Goal: Navigation & Orientation: Understand site structure

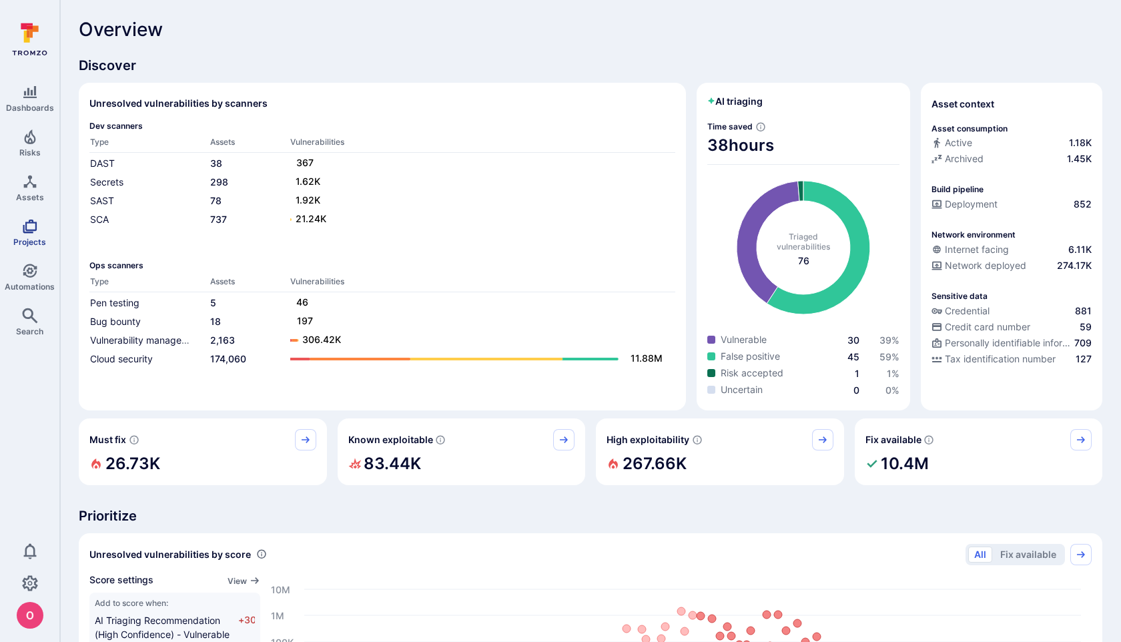
click at [34, 224] on icon "Projects" at bounding box center [30, 226] width 16 height 16
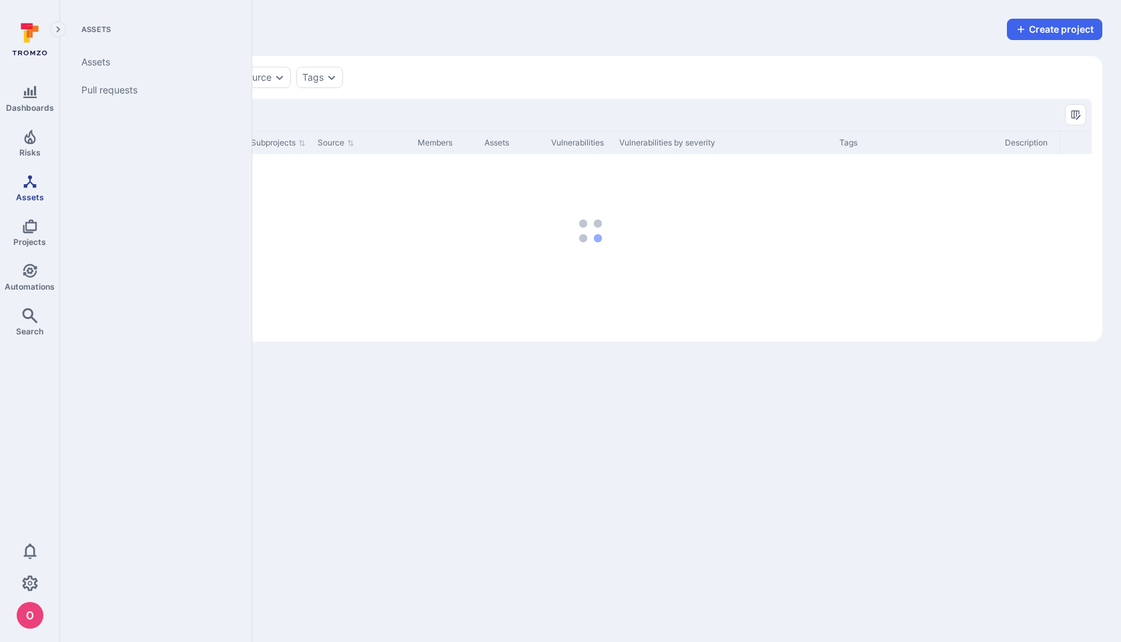
click at [30, 191] on link "Assets" at bounding box center [29, 187] width 59 height 39
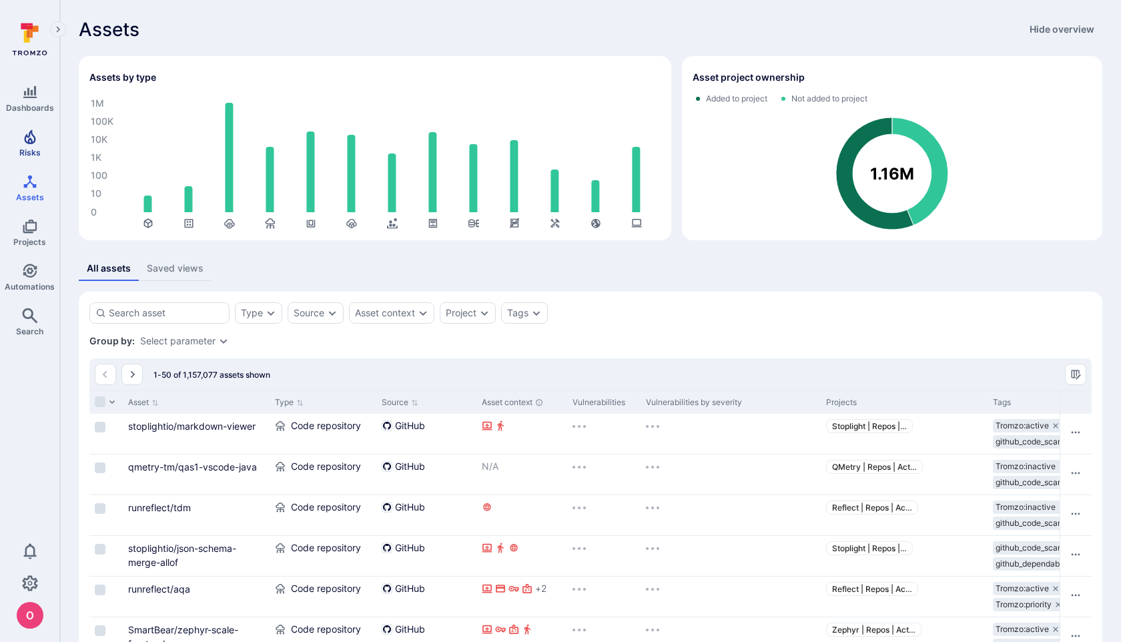
click at [29, 141] on icon "Risks" at bounding box center [29, 136] width 11 height 15
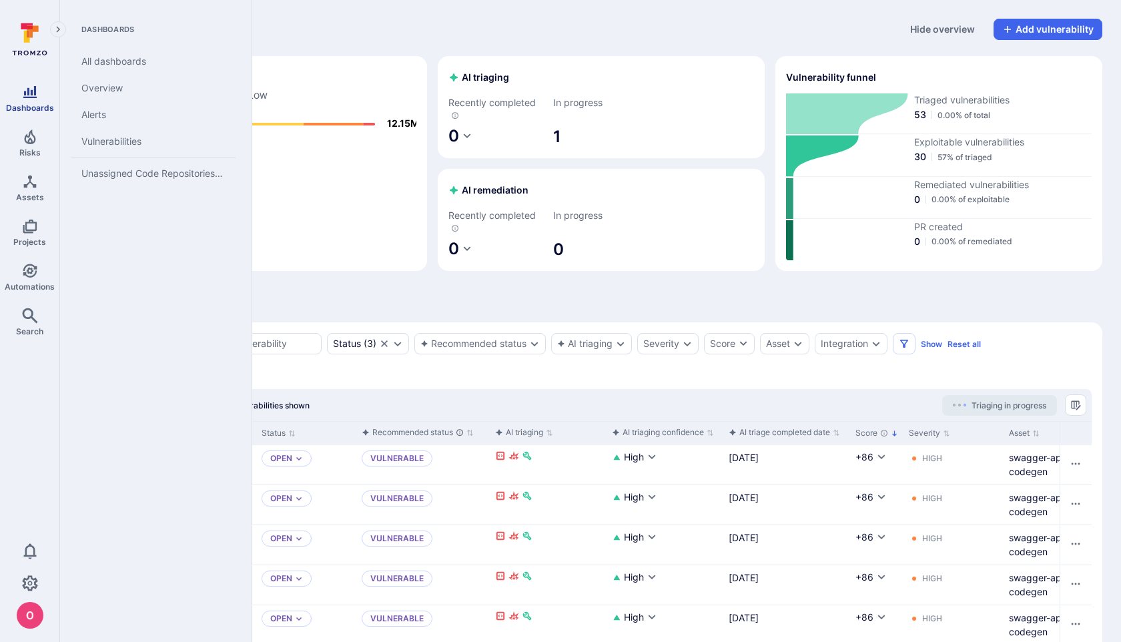
click at [35, 99] on icon "Dashboards" at bounding box center [30, 92] width 16 height 16
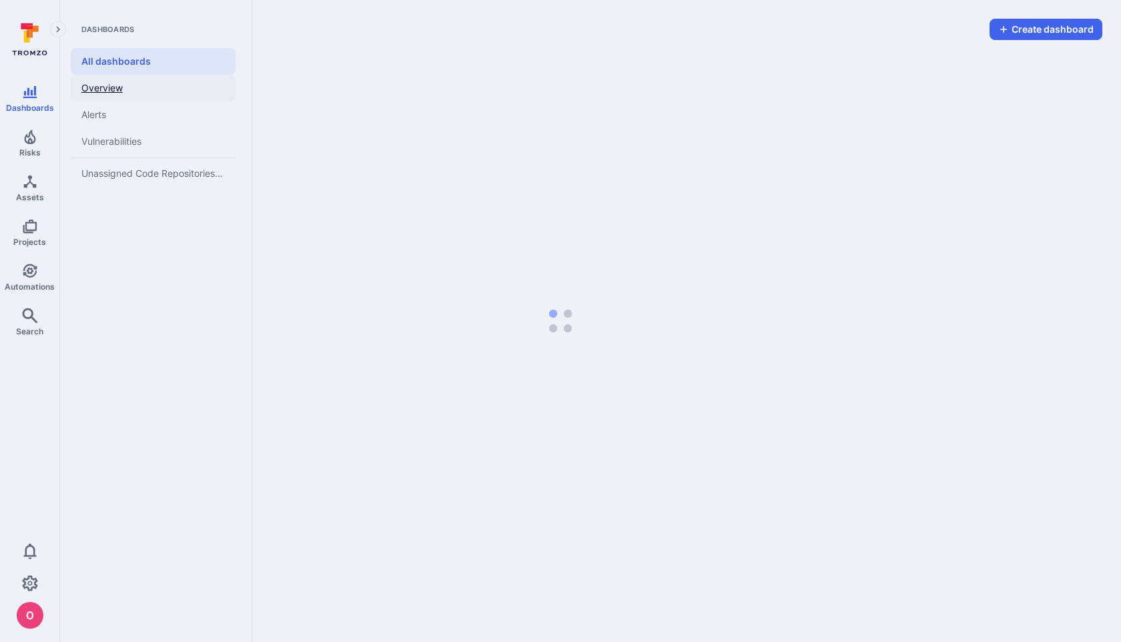
click at [142, 93] on link "Overview" at bounding box center [153, 88] width 165 height 27
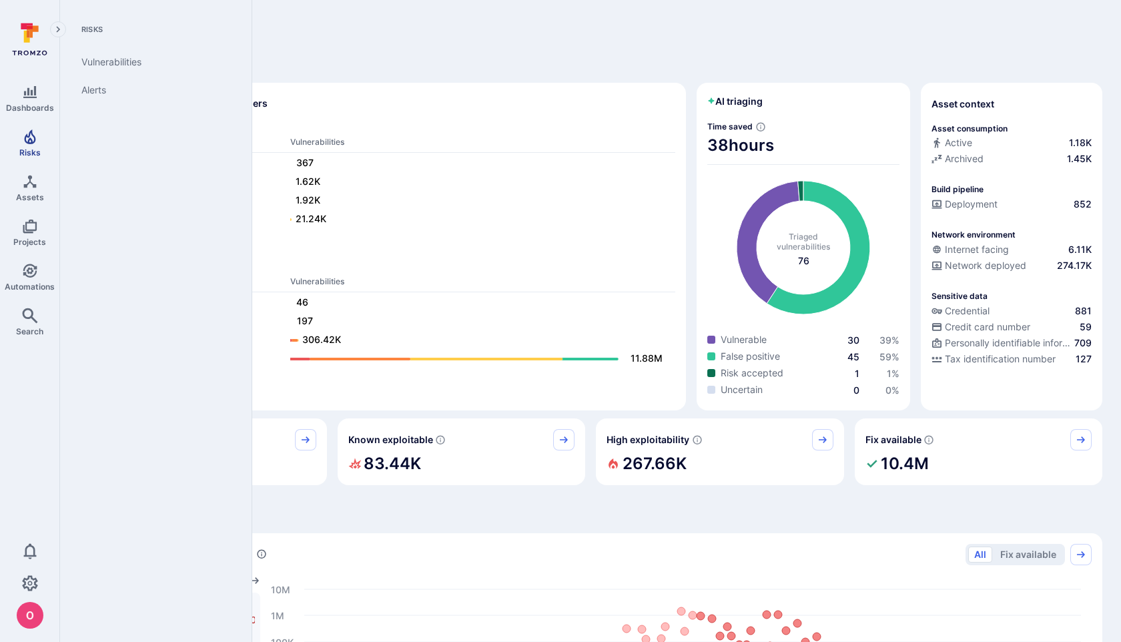
click at [28, 136] on icon "Risks" at bounding box center [29, 136] width 11 height 15
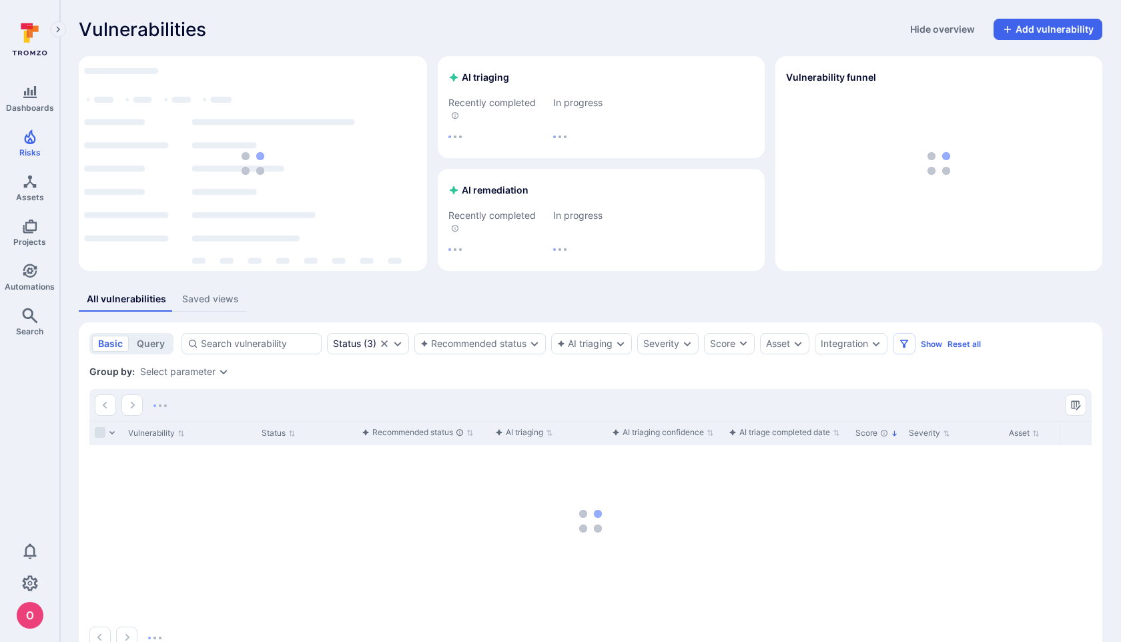
click at [424, 374] on div "Group by: Select parameter" at bounding box center [590, 371] width 1002 height 13
